Goal: Information Seeking & Learning: Learn about a topic

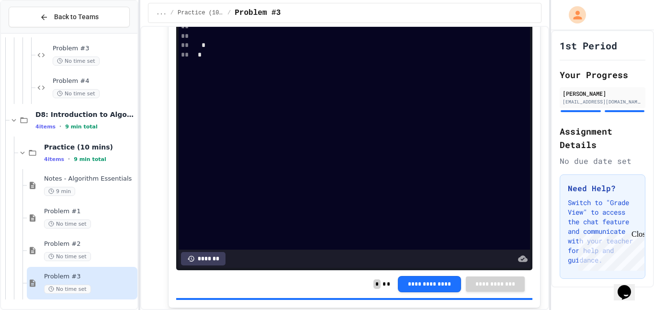
scroll to position [398, 0]
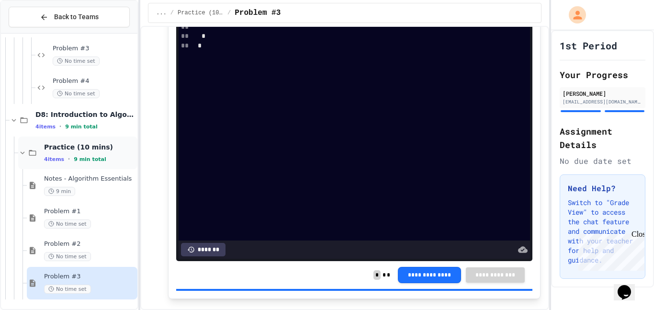
click at [23, 148] on icon at bounding box center [22, 152] width 9 height 9
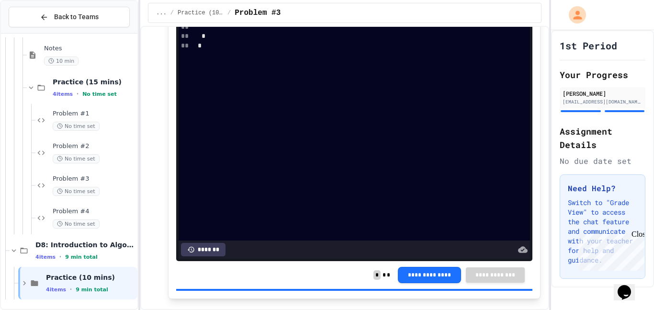
scroll to position [558, 0]
click at [46, 96] on div "Practice (15 mins) 4 items • No time set" at bounding box center [82, 87] width 111 height 33
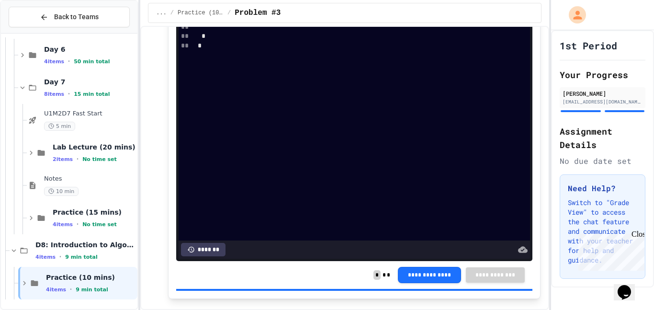
scroll to position [416, 0]
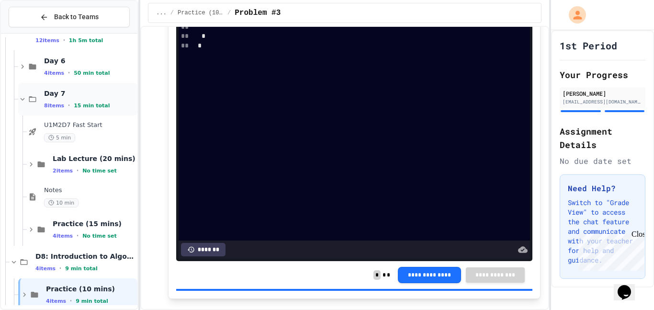
click at [36, 93] on div "Day 7 8 items • 15 min total" at bounding box center [77, 99] width 119 height 33
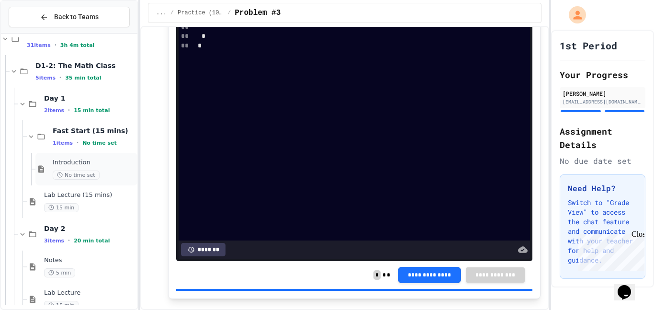
scroll to position [26, 0]
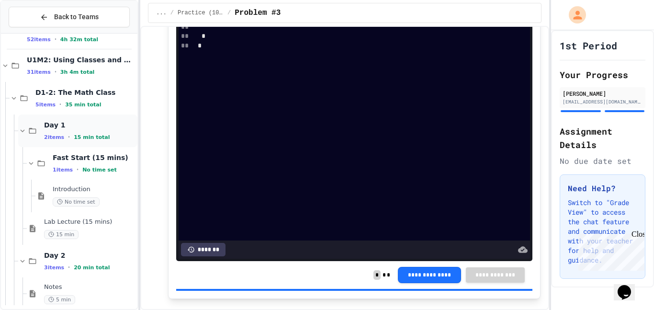
click at [55, 122] on span "Day 1" at bounding box center [89, 125] width 91 height 9
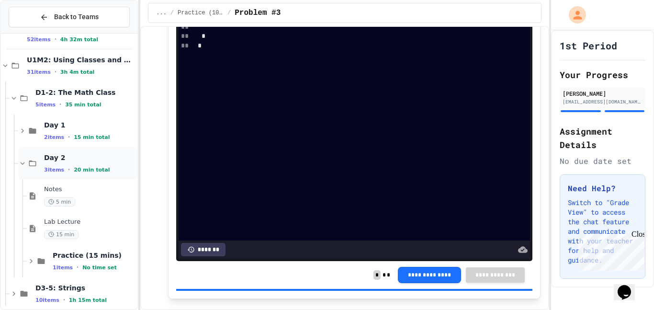
click at [55, 173] on div "Day 2 3 items • 20 min total" at bounding box center [77, 163] width 119 height 33
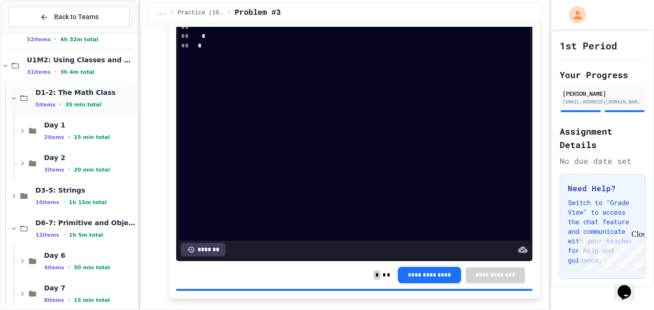
click at [42, 109] on div "D1-2: The Math Class 5 items • 35 min total" at bounding box center [74, 98] width 128 height 33
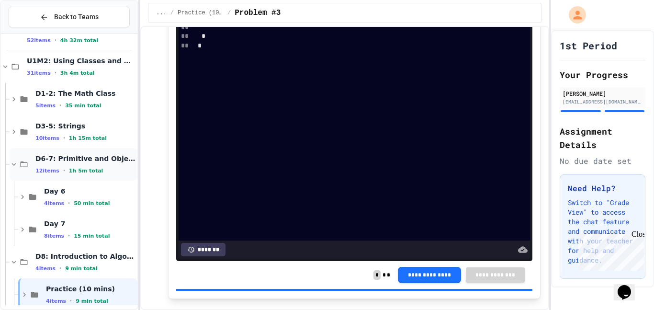
scroll to position [37, 0]
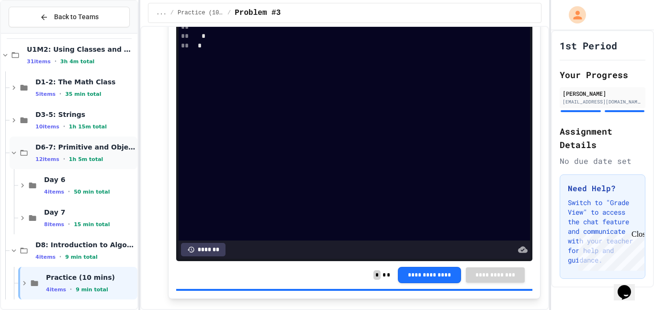
click at [43, 154] on div "D6-7: Primitive and Object Types 12 items • 1h 5m total" at bounding box center [85, 153] width 100 height 20
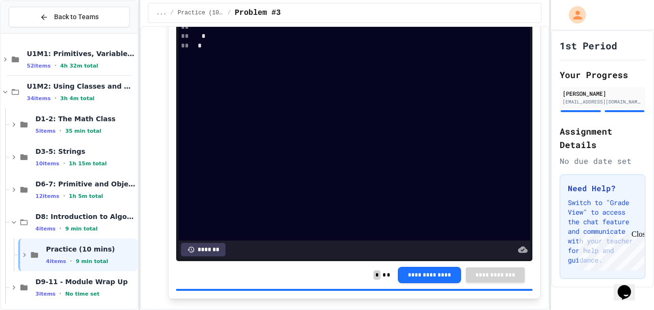
scroll to position [4, 0]
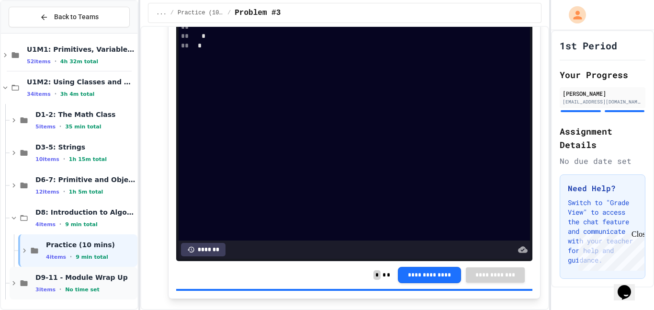
click at [82, 289] on span "No time set" at bounding box center [82, 289] width 34 height 6
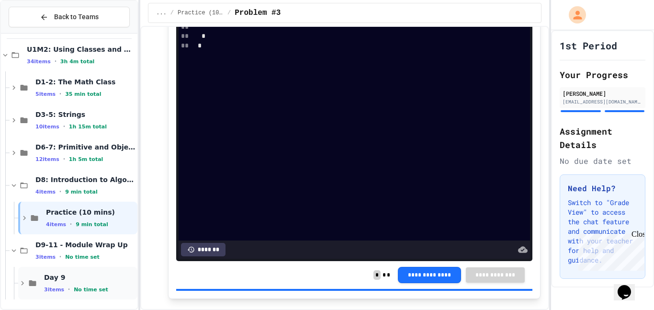
click at [82, 284] on div "Day 9 3 items • No time set" at bounding box center [89, 283] width 91 height 20
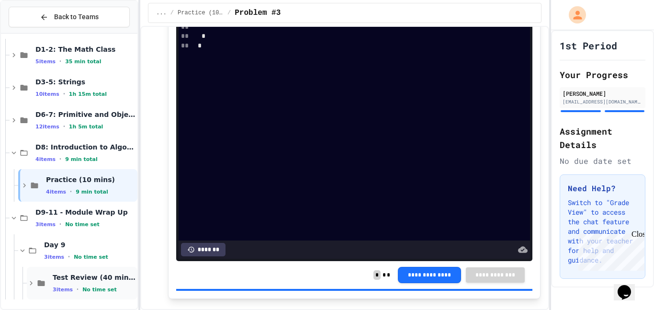
click at [82, 275] on span "Test Review (40 mins)" at bounding box center [94, 277] width 83 height 9
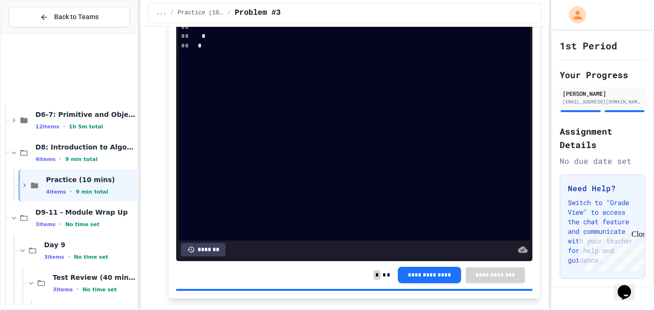
scroll to position [167, 0]
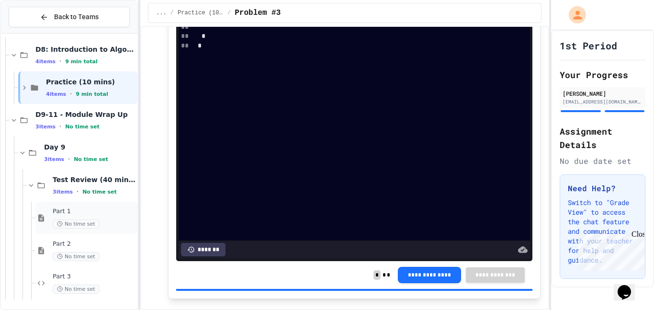
click at [74, 223] on span "No time set" at bounding box center [76, 223] width 47 height 9
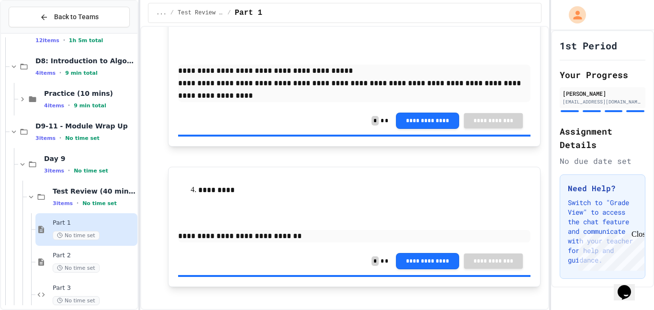
scroll to position [407, 0]
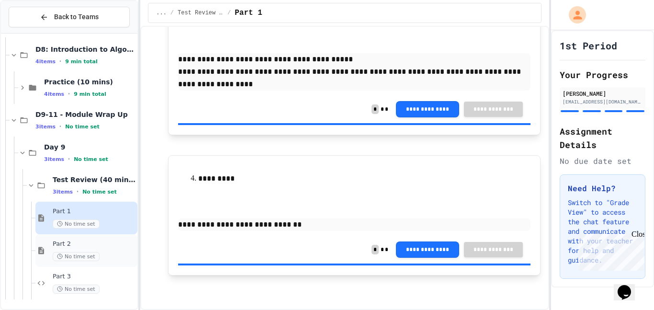
click at [109, 234] on div "Part 2 No time set" at bounding box center [86, 250] width 102 height 33
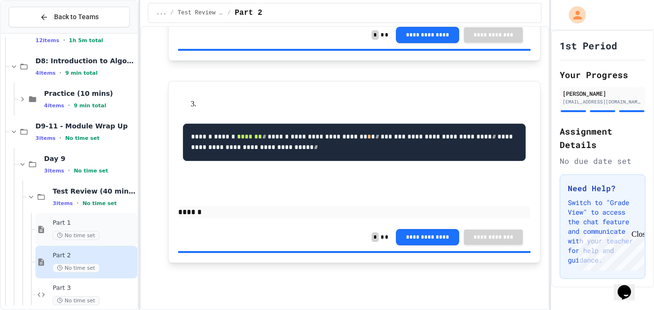
scroll to position [167, 0]
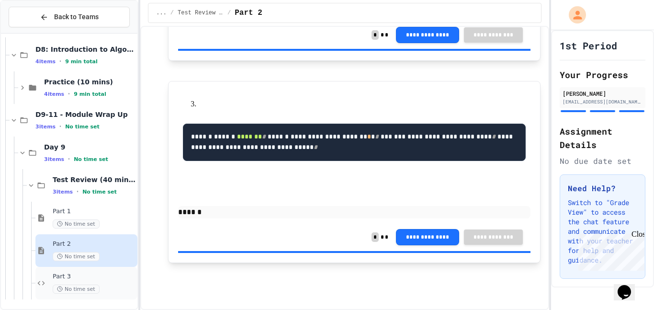
click at [79, 290] on span "No time set" at bounding box center [76, 288] width 47 height 9
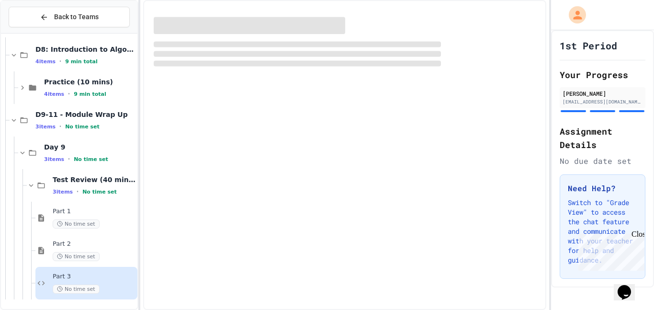
scroll to position [156, 0]
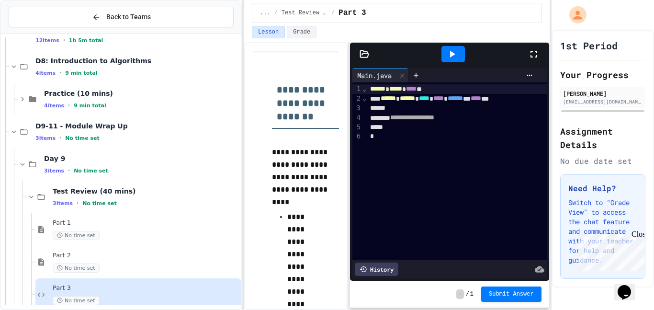
click at [246, 170] on div "**********" at bounding box center [327, 155] width 654 height 310
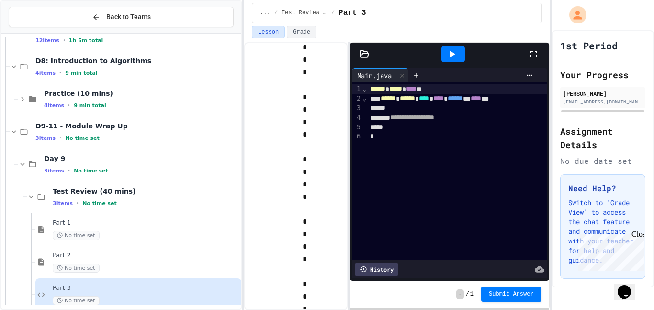
scroll to position [1388, 0]
